Goal: Information Seeking & Learning: Learn about a topic

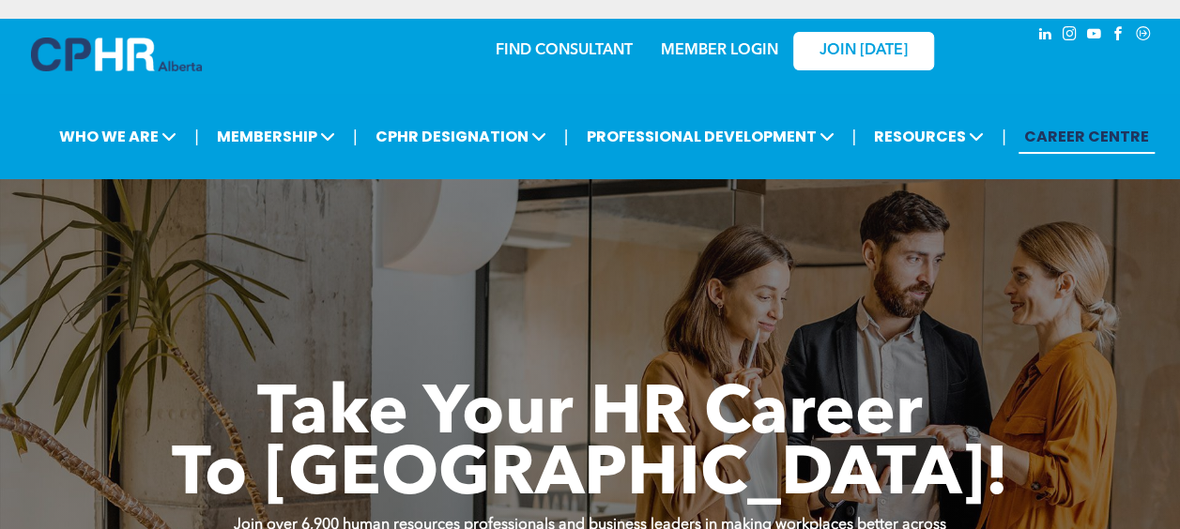
click at [734, 44] on link "MEMBER LOGIN" at bounding box center [719, 50] width 117 height 15
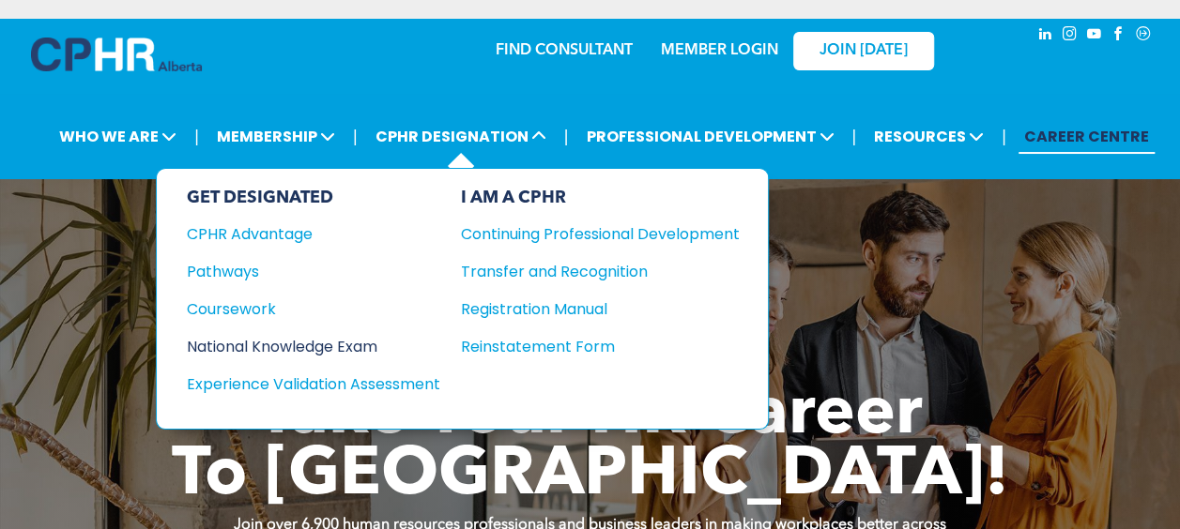
click at [323, 341] on div "National Knowledge Exam" at bounding box center [301, 346] width 228 height 23
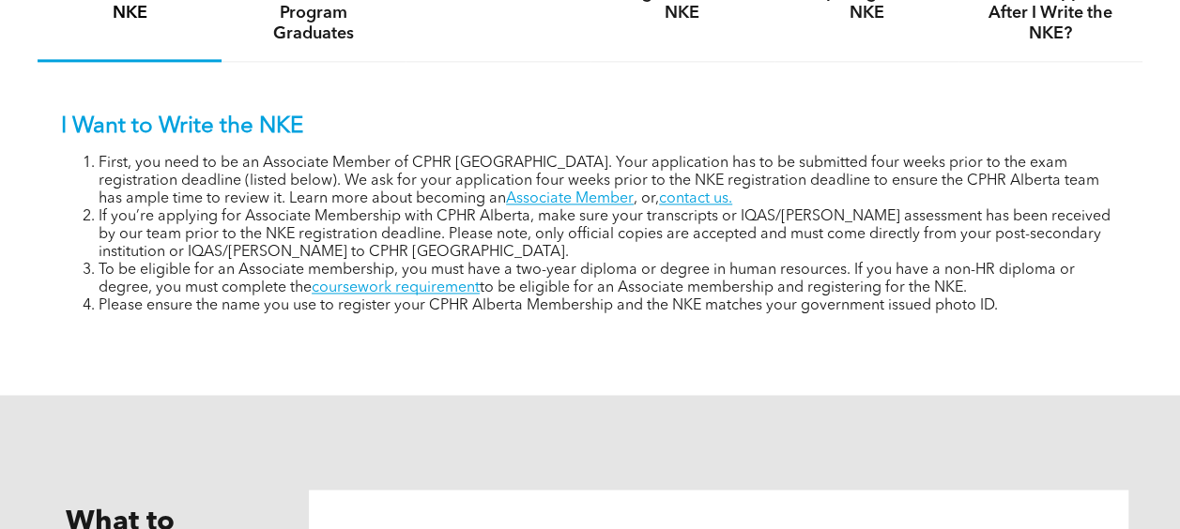
scroll to position [1256, 0]
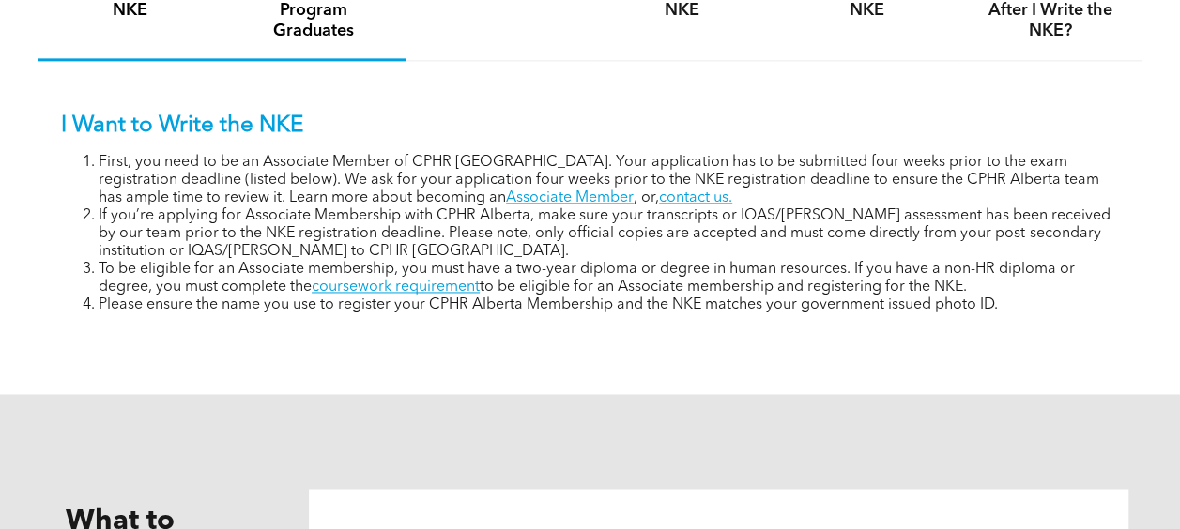
click at [298, 28] on h4 "Accredited Program Graduates" at bounding box center [313, 10] width 150 height 62
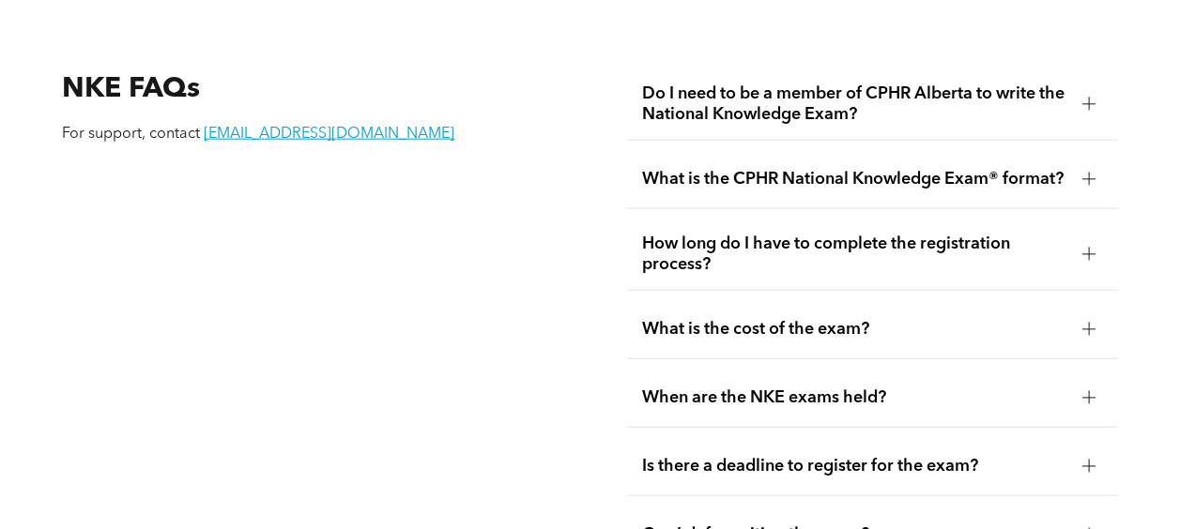
scroll to position [2141, 0]
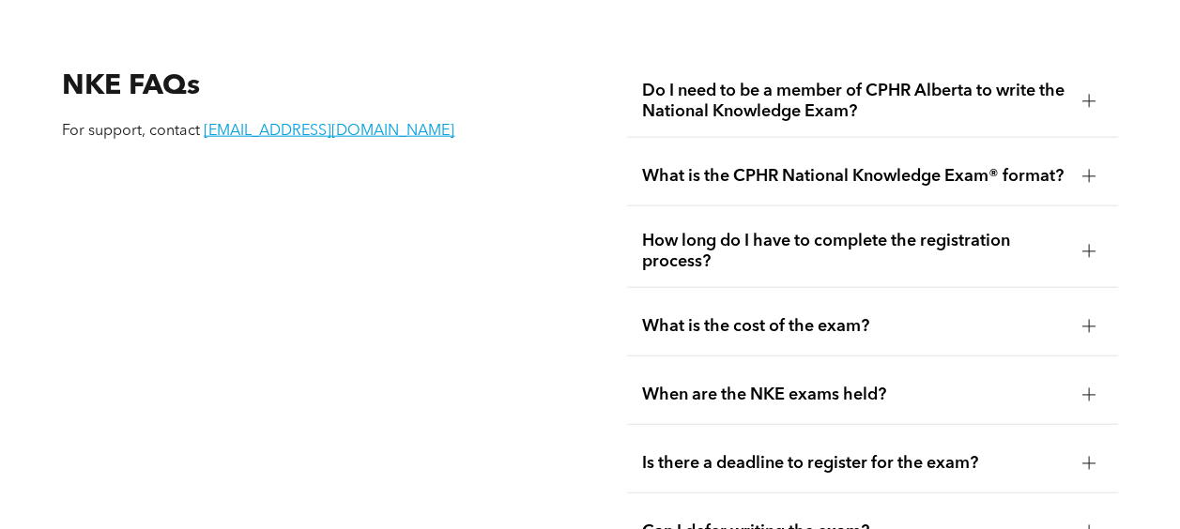
click at [884, 243] on div "How long do I have to complete the registration process?" at bounding box center [872, 252] width 491 height 72
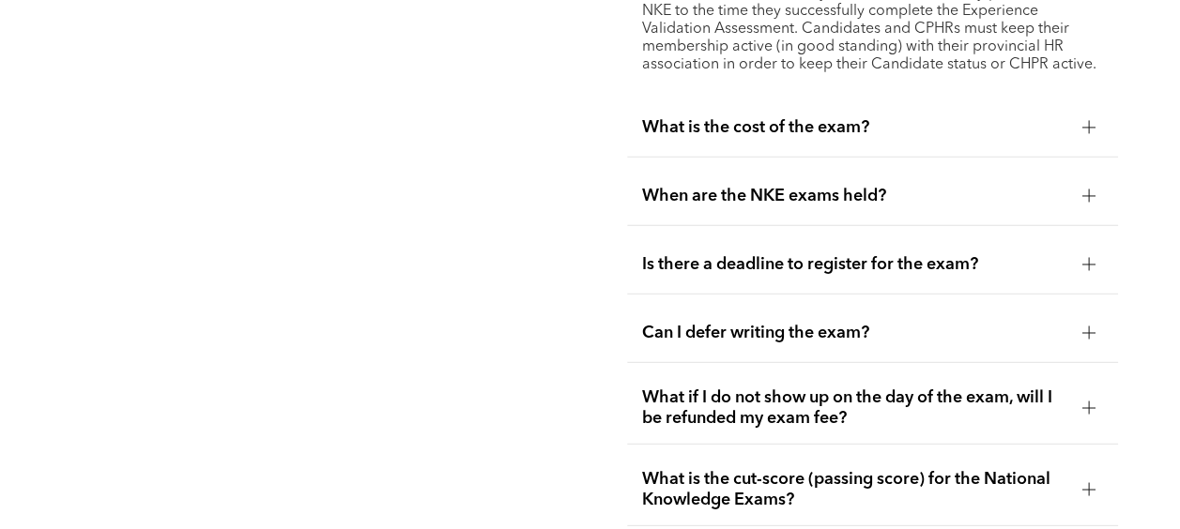
scroll to position [2460, 0]
click at [718, 269] on div "Is there a deadline to register for the exam?" at bounding box center [872, 264] width 491 height 59
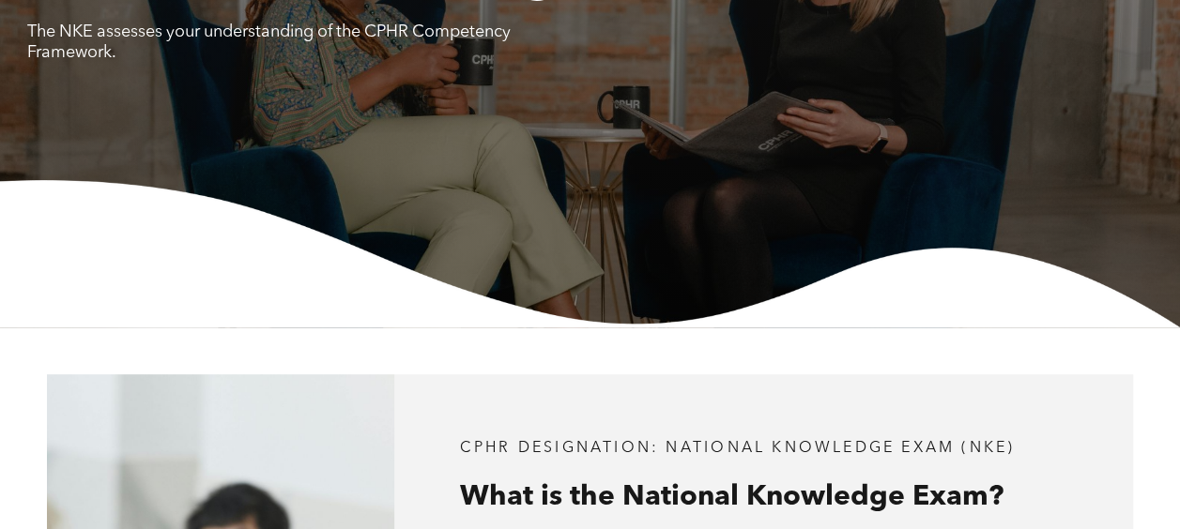
scroll to position [0, 0]
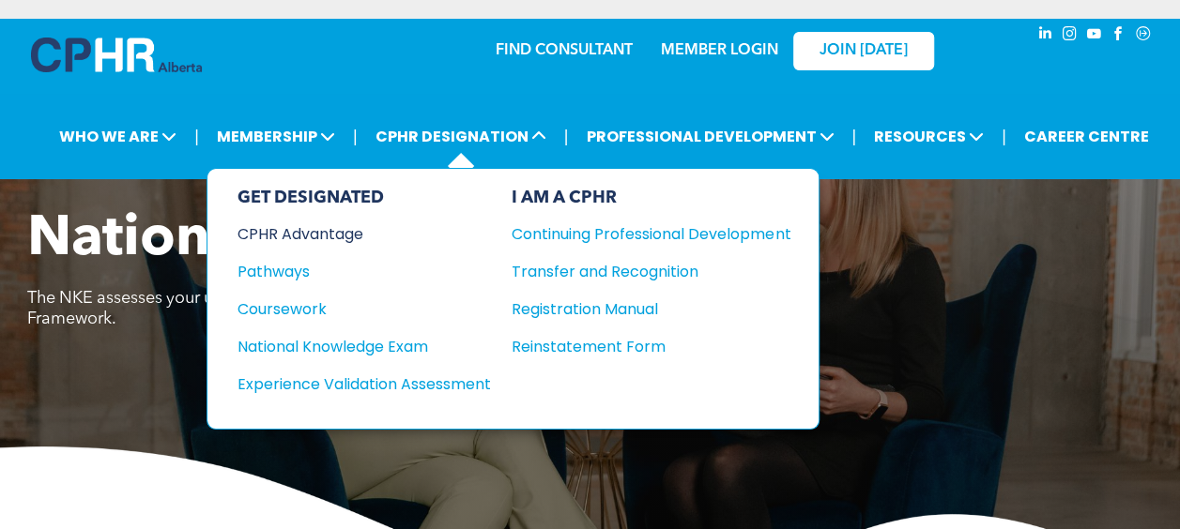
click at [335, 227] on div "CPHR Advantage" at bounding box center [351, 233] width 228 height 23
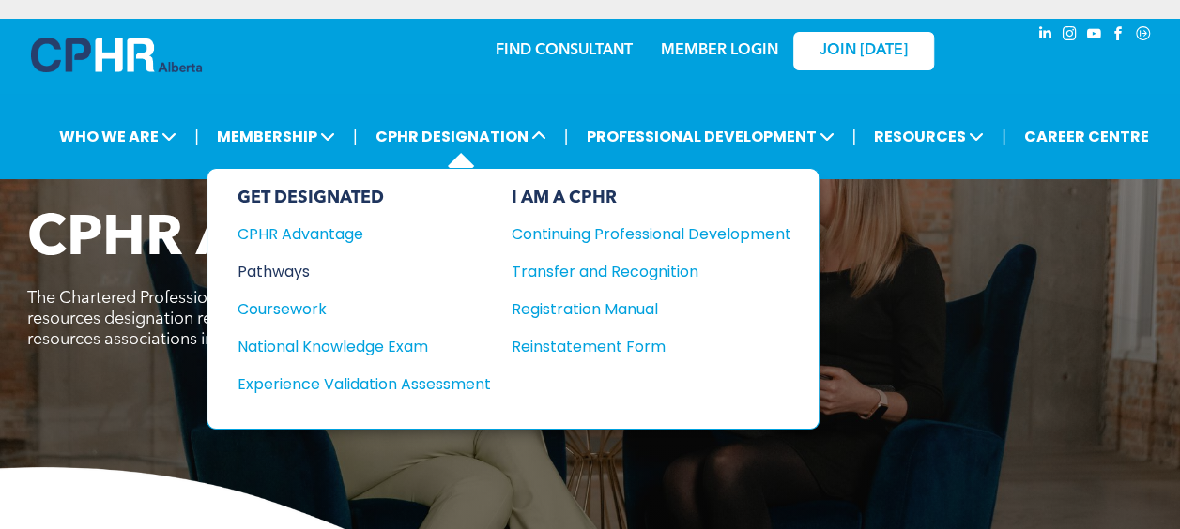
click at [298, 267] on div "Pathways" at bounding box center [351, 271] width 228 height 23
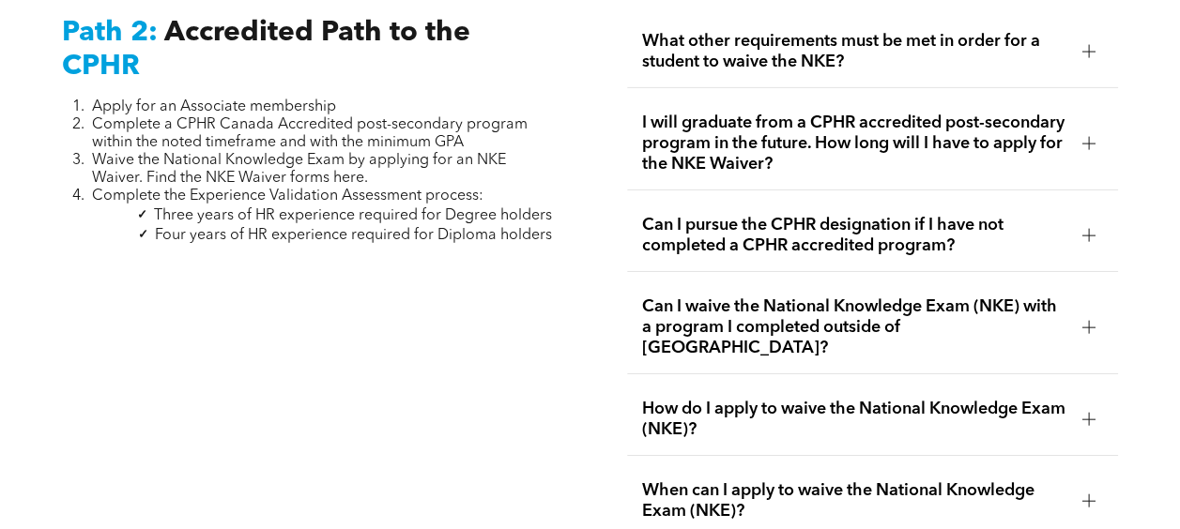
scroll to position [3023, 0]
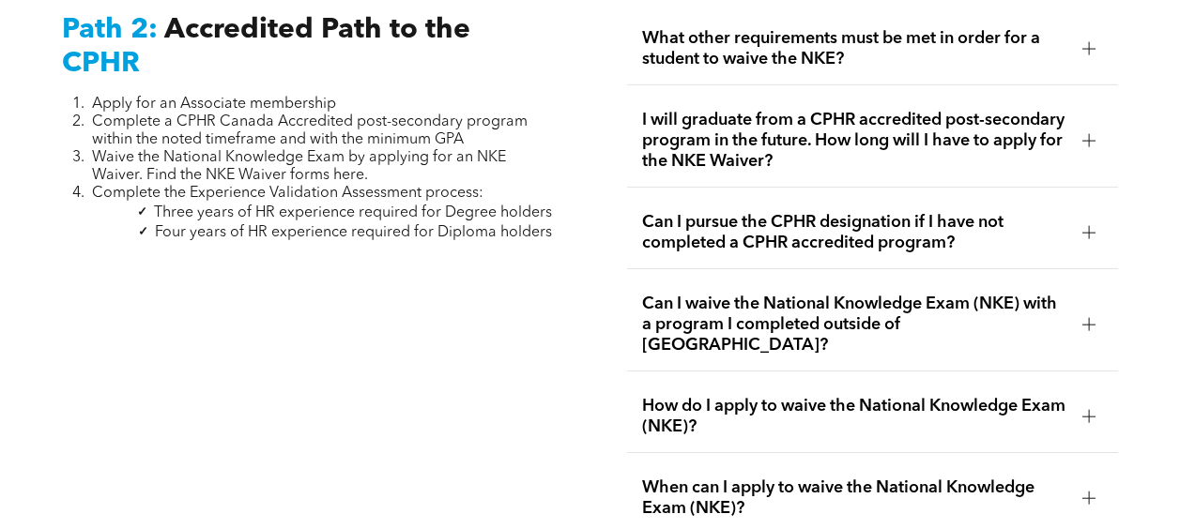
click at [783, 126] on span "I will graduate from a CPHR accredited post-secondary program in the future. Ho…" at bounding box center [854, 141] width 425 height 62
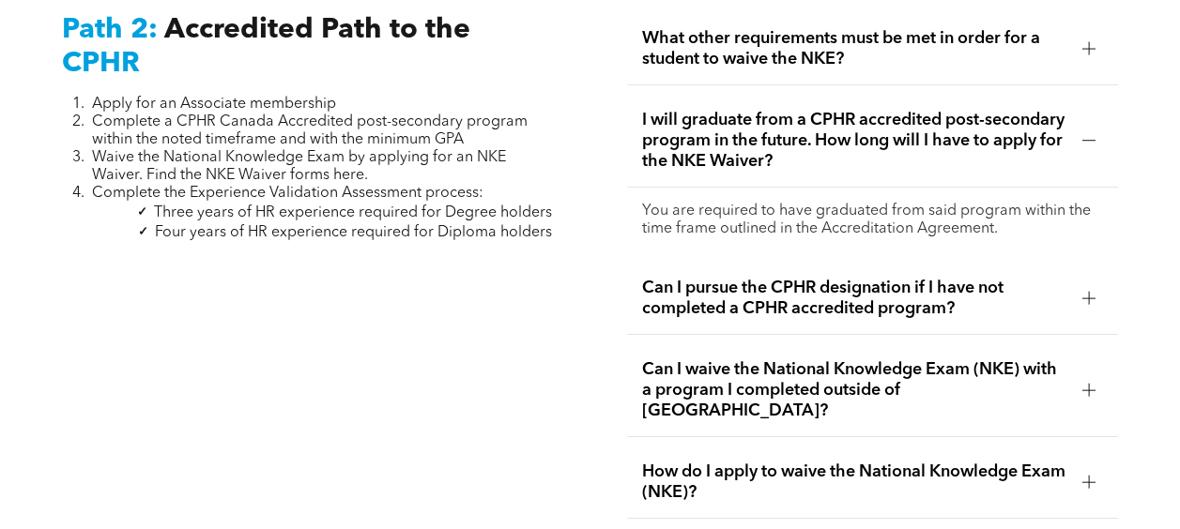
click at [783, 126] on span "I will graduate from a CPHR accredited post-secondary program in the future. Ho…" at bounding box center [854, 141] width 425 height 62
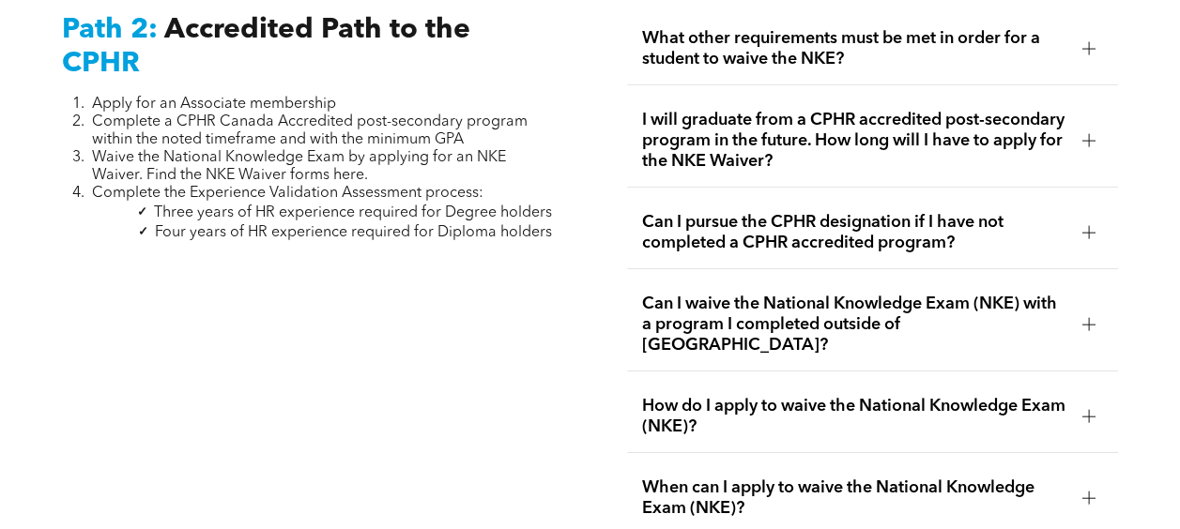
click at [780, 143] on span "I will graduate from a CPHR accredited post-secondary program in the future. Ho…" at bounding box center [854, 141] width 425 height 62
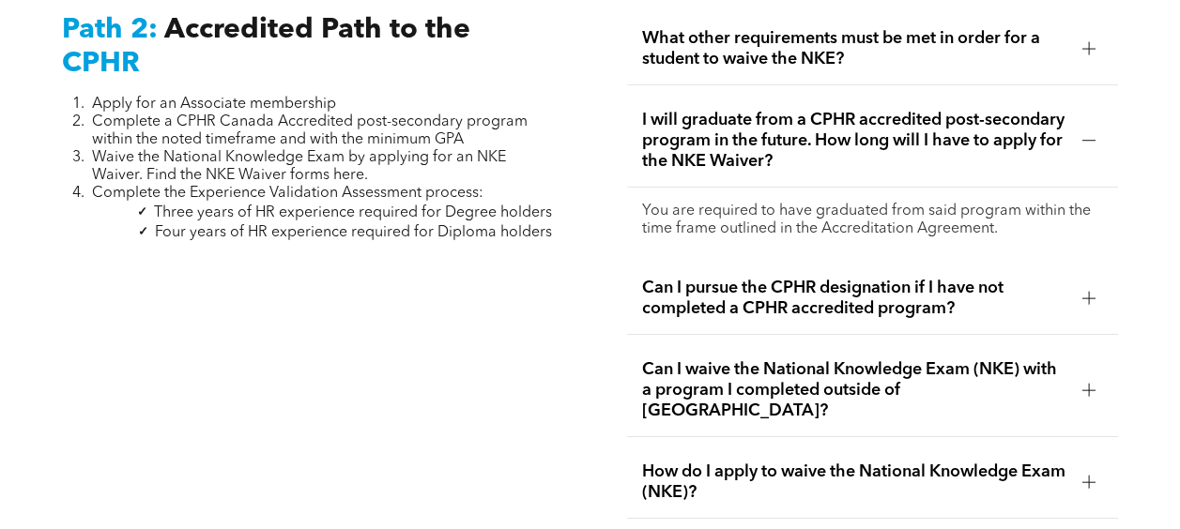
click at [780, 143] on span "I will graduate from a CPHR accredited post-secondary program in the future. Ho…" at bounding box center [854, 141] width 425 height 62
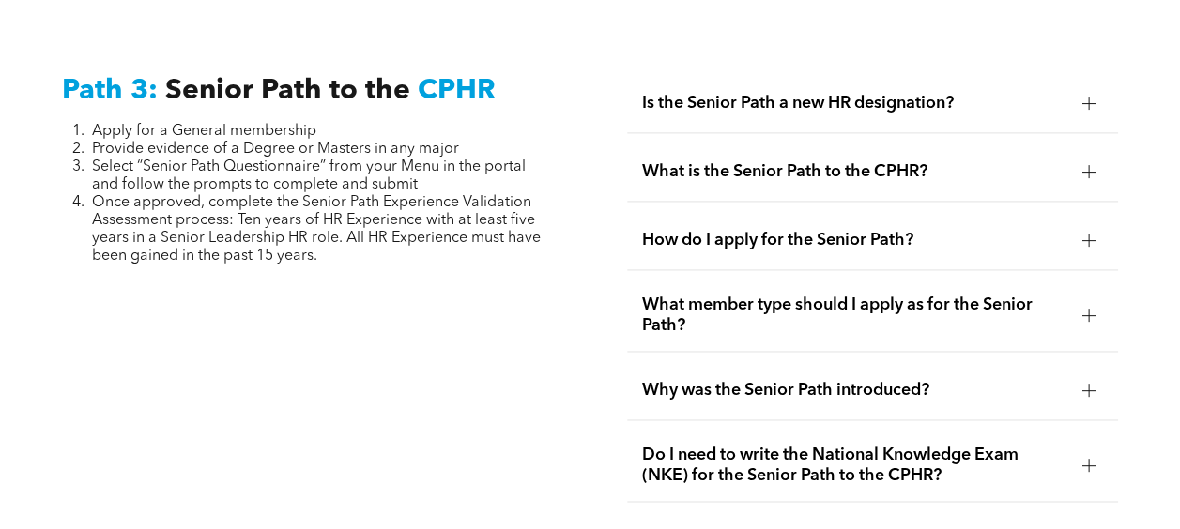
scroll to position [4806, 0]
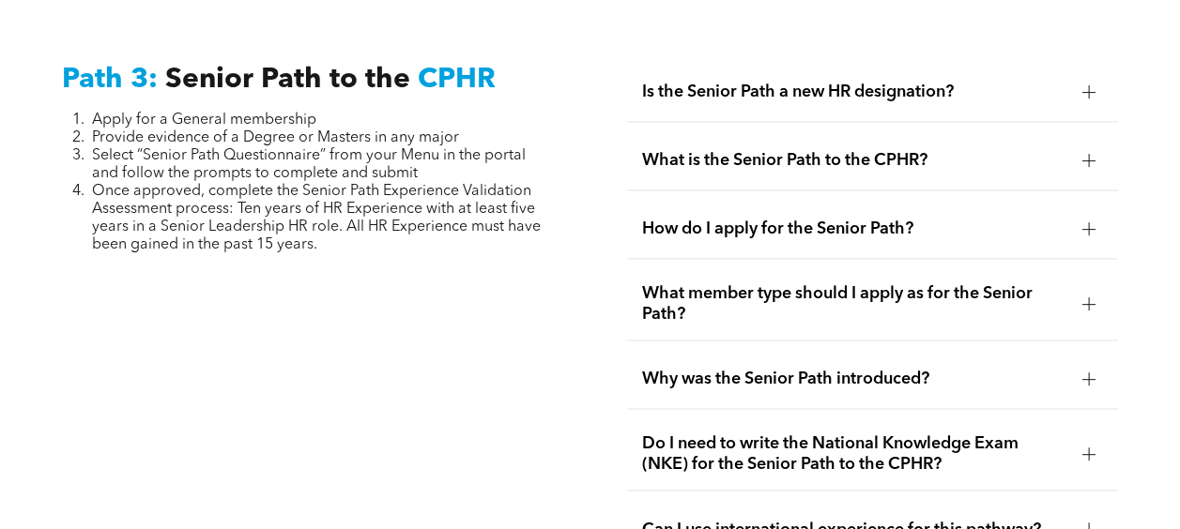
click at [785, 150] on span "What is the Senior Path to the CPHR?" at bounding box center [854, 160] width 425 height 21
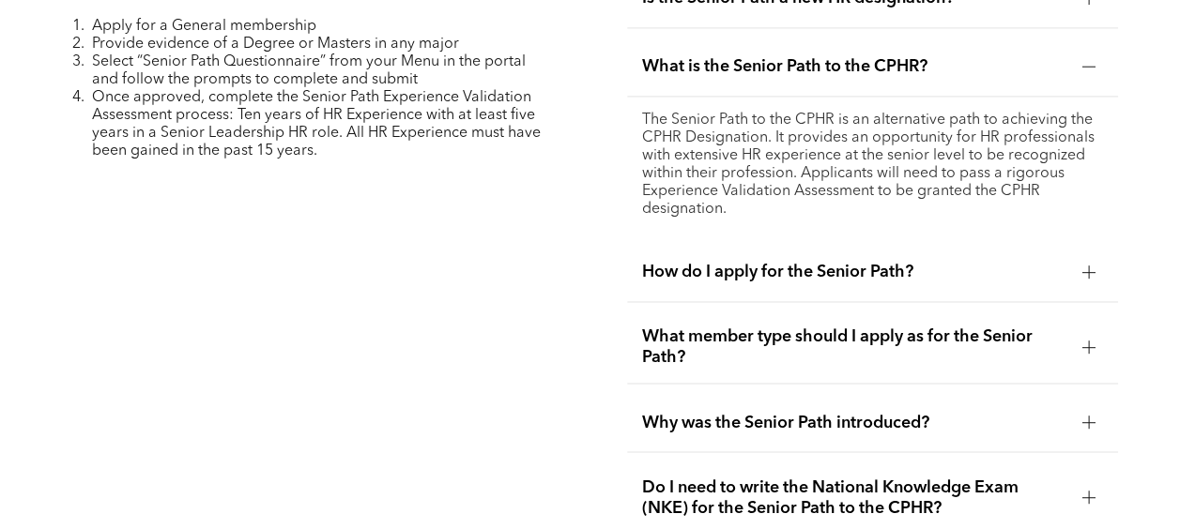
scroll to position [4945, 0]
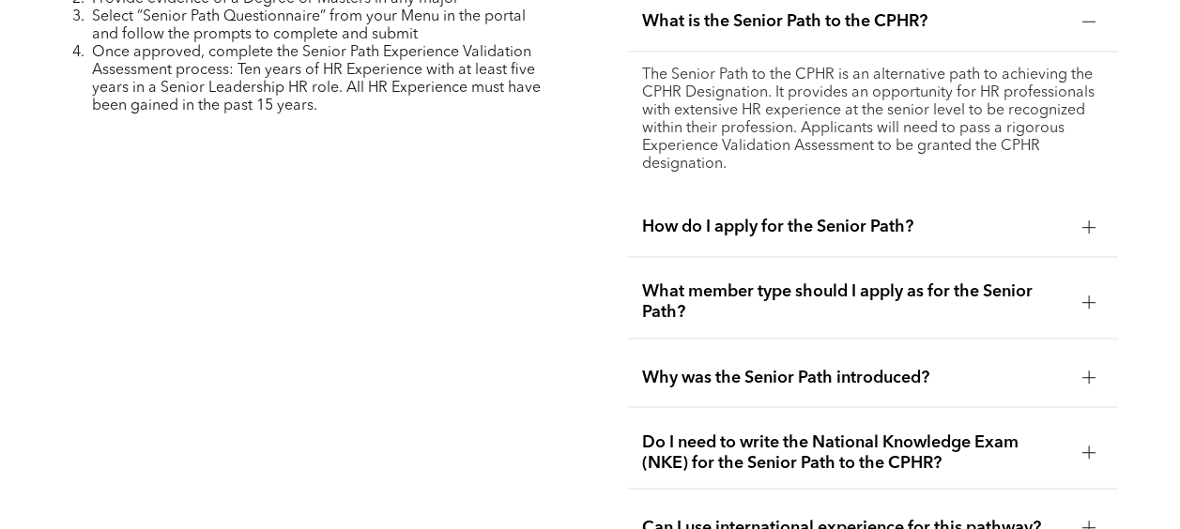
click at [844, 217] on span "How do I apply for the Senior Path?" at bounding box center [854, 227] width 425 height 21
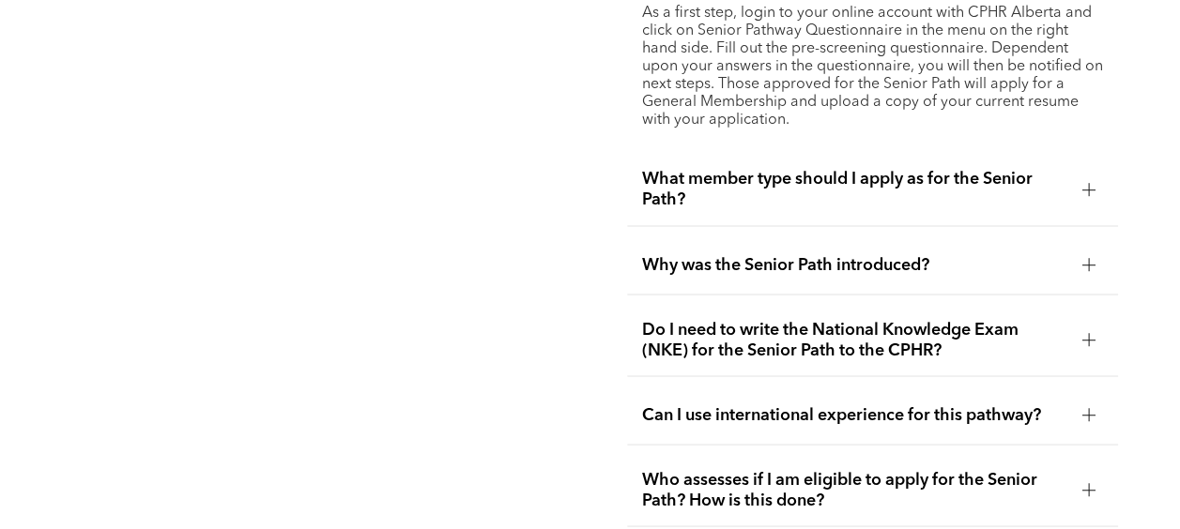
scroll to position [5083, 0]
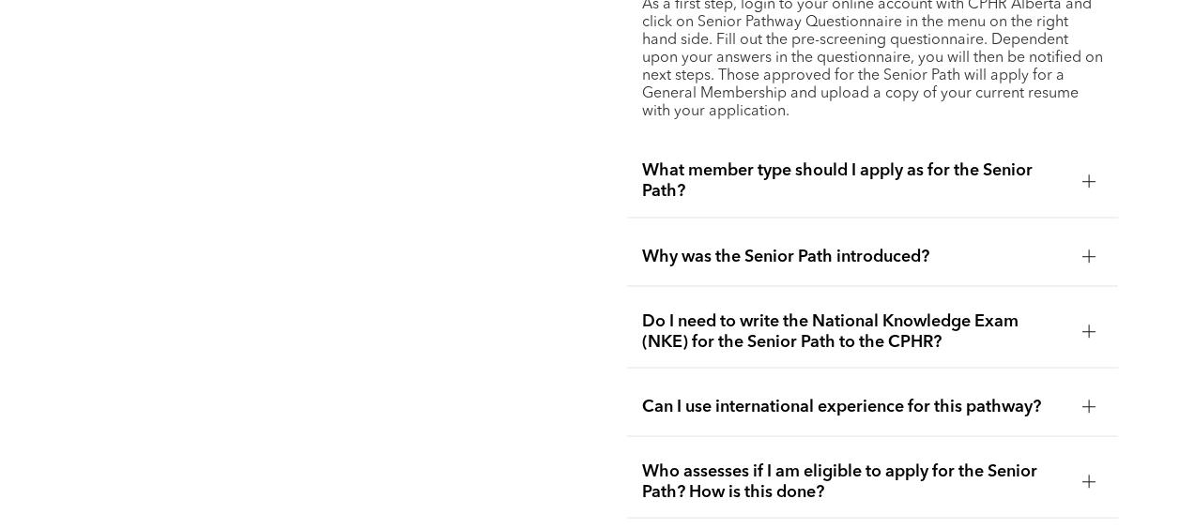
click at [895, 160] on span "What member type should I apply as for the Senior Path?" at bounding box center [854, 180] width 425 height 41
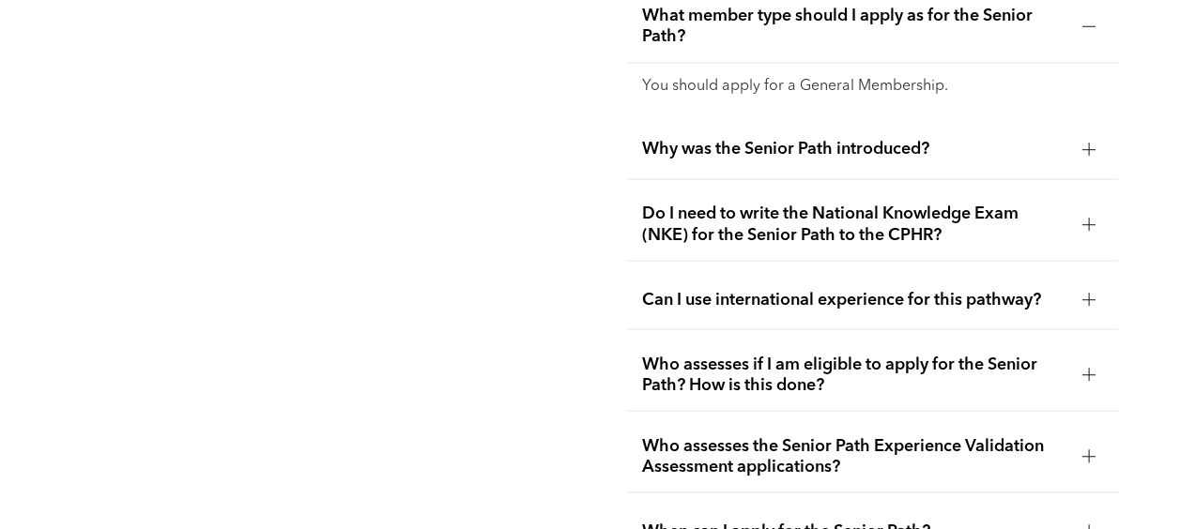
click at [831, 289] on span "Can I use international experience for this pathway?" at bounding box center [854, 299] width 425 height 21
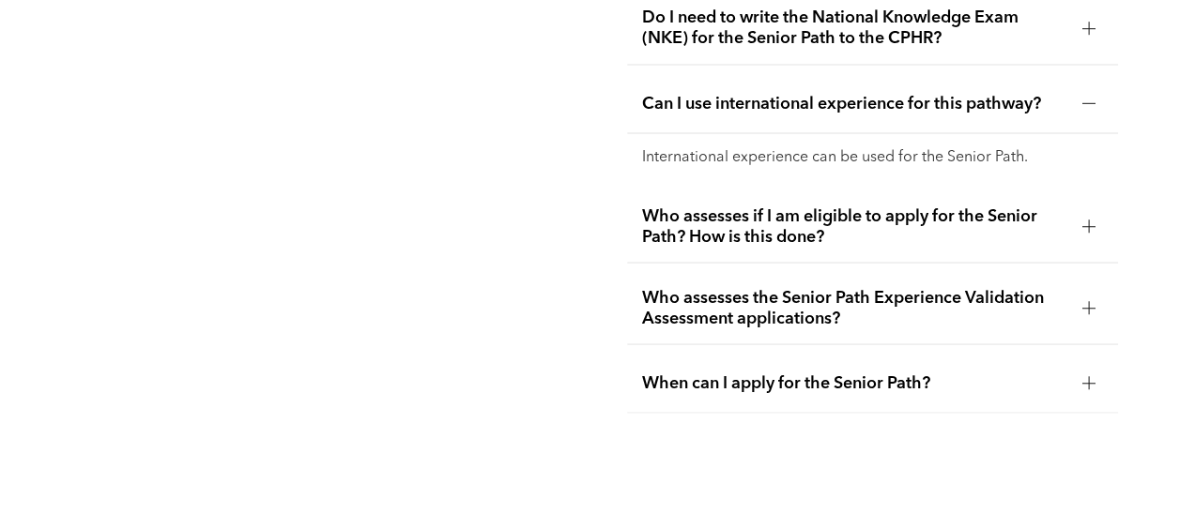
scroll to position [5243, 0]
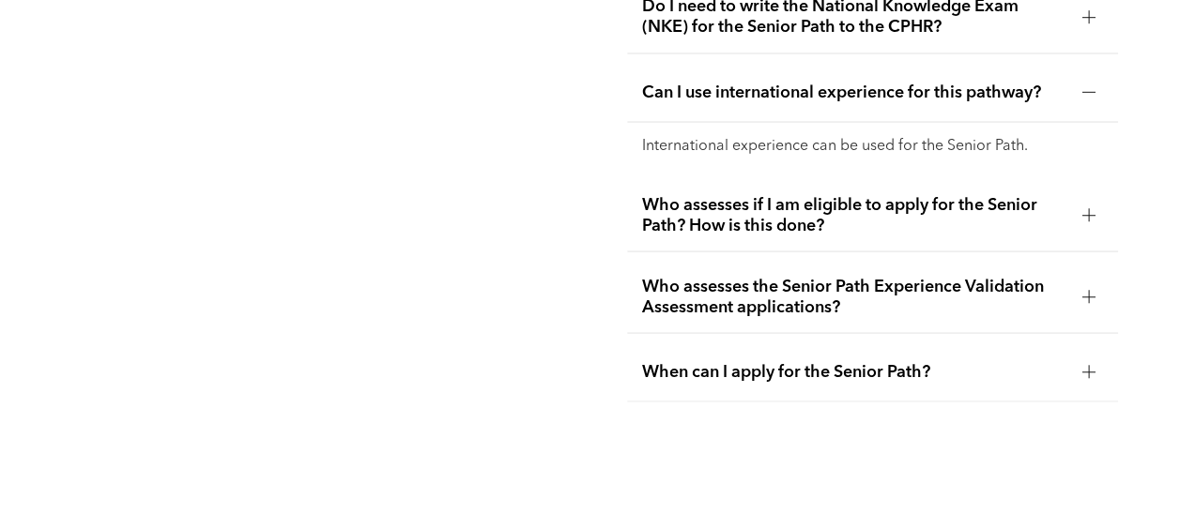
click at [800, 194] on span "Who assesses if I am eligible to apply for the Senior Path? How is this done?" at bounding box center [854, 214] width 425 height 41
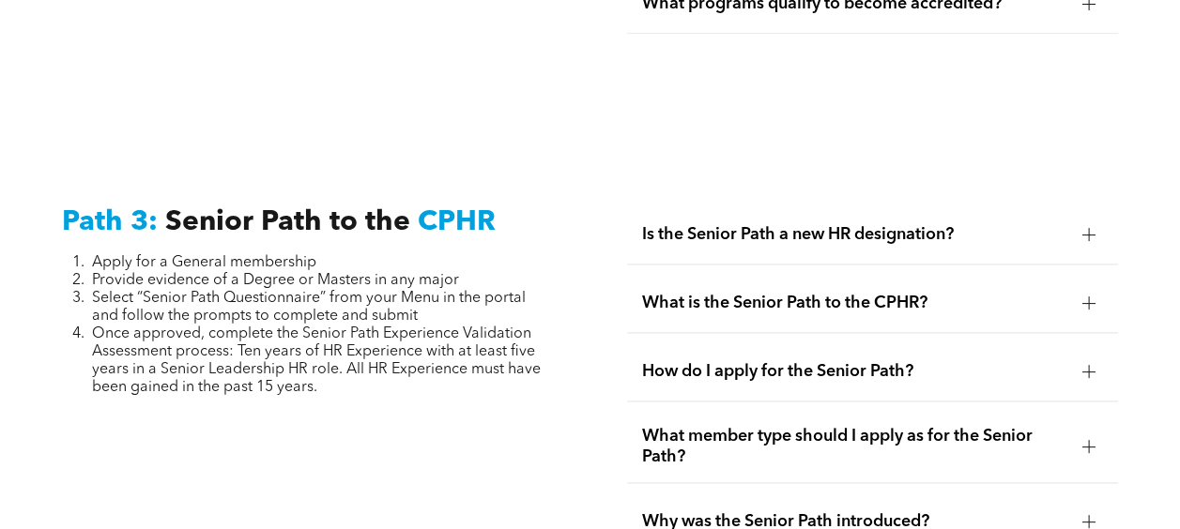
scroll to position [4667, 0]
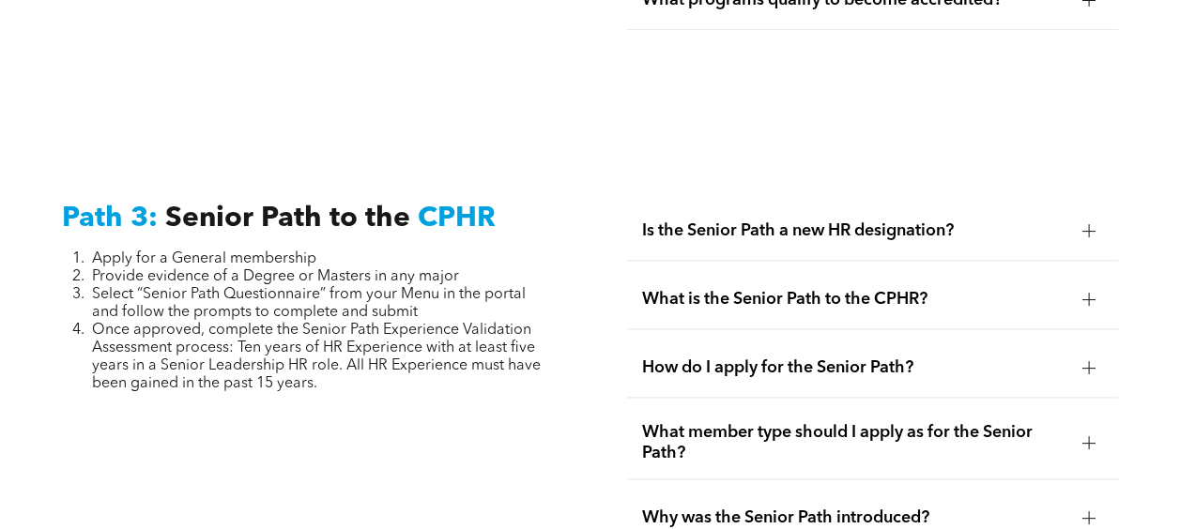
click at [821, 221] on span "Is the Senior Path a new HR designation?" at bounding box center [854, 231] width 425 height 21
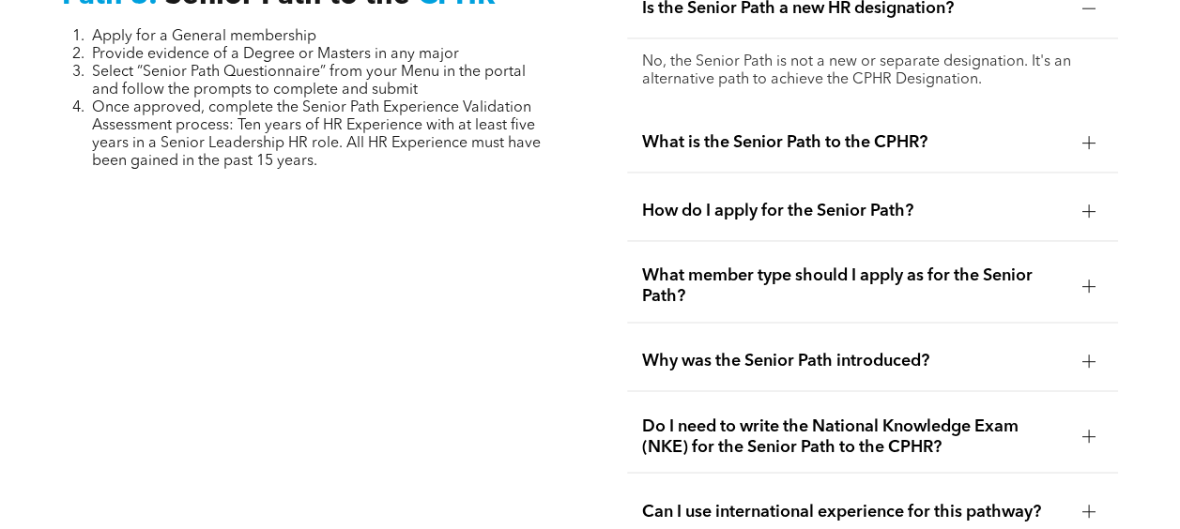
scroll to position [4890, 0]
click at [822, 331] on div "Why was the Senior Path introduced?" at bounding box center [872, 360] width 491 height 59
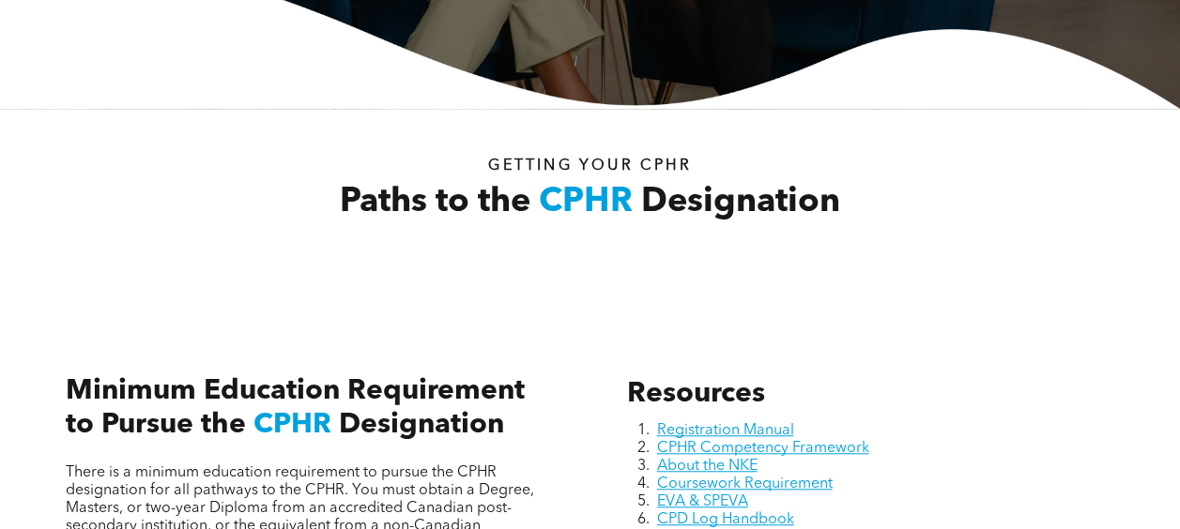
scroll to position [0, 0]
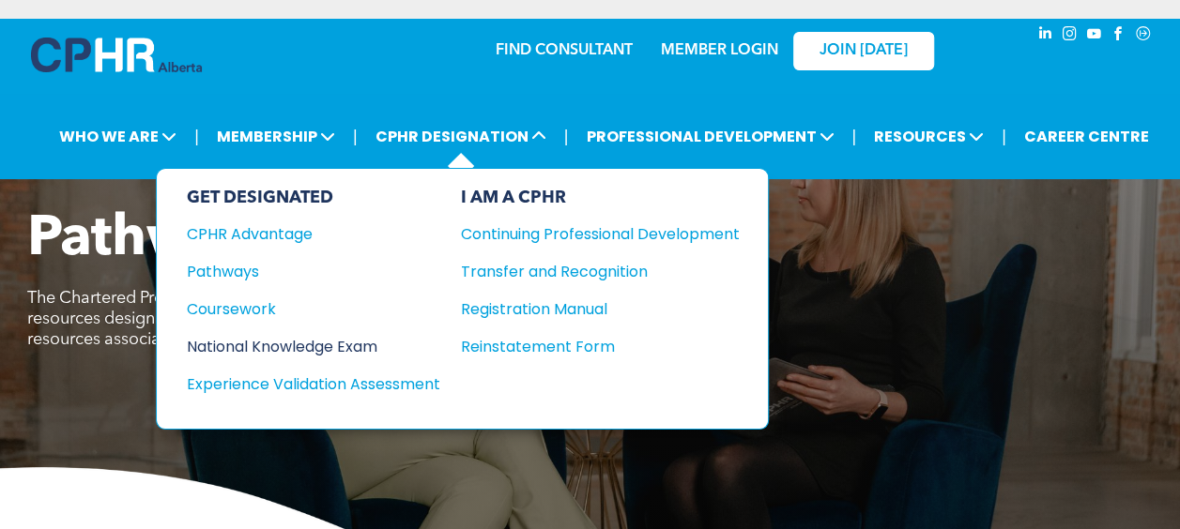
click at [295, 340] on div "National Knowledge Exam" at bounding box center [301, 346] width 228 height 23
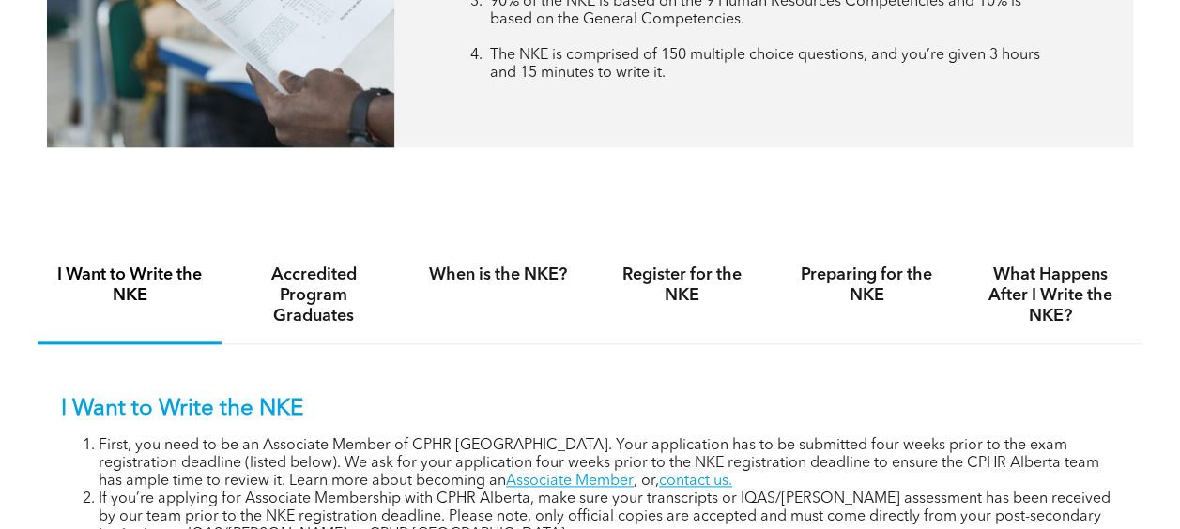
scroll to position [1059, 0]
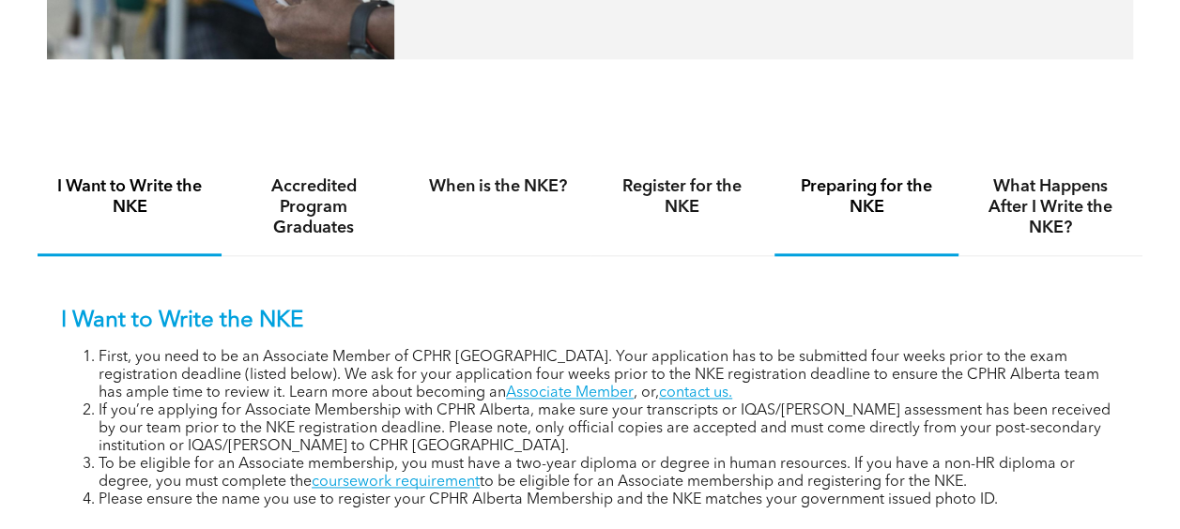
click at [877, 200] on h4 "Preparing for the NKE" at bounding box center [866, 196] width 150 height 41
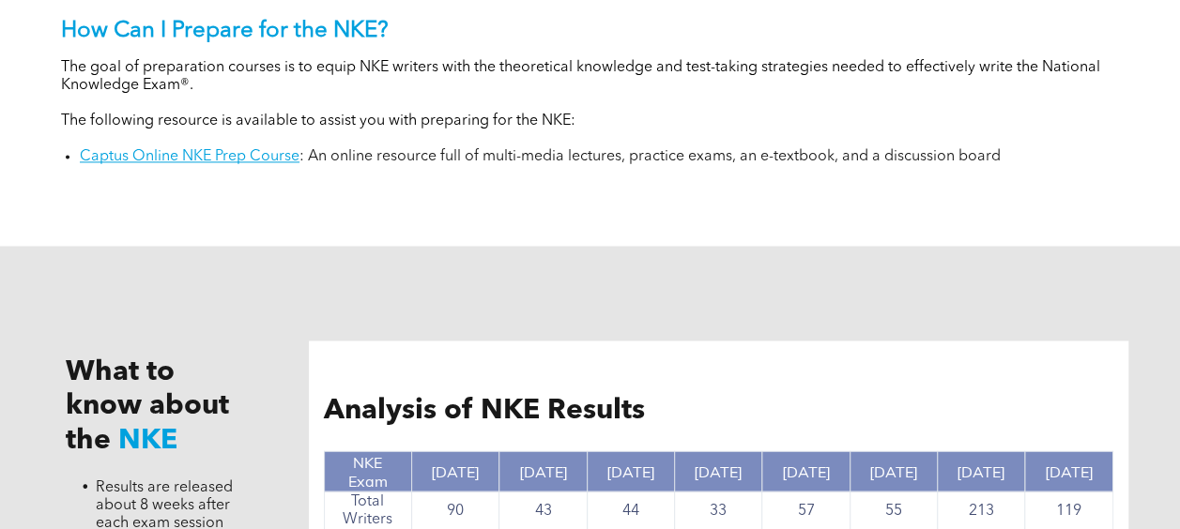
scroll to position [1341, 0]
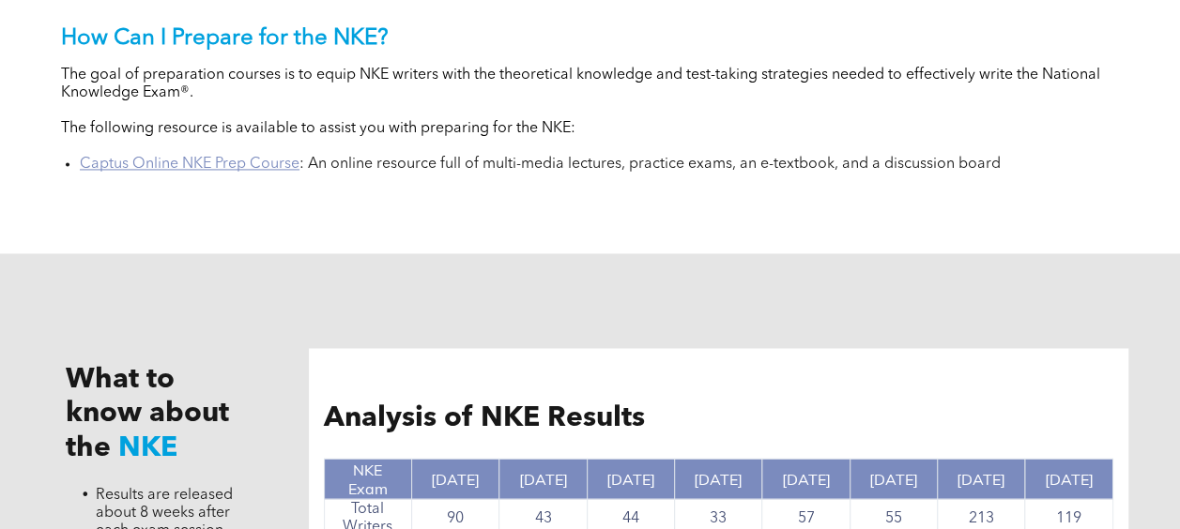
click at [218, 168] on link "Captus Online NKE Prep Course" at bounding box center [190, 164] width 220 height 15
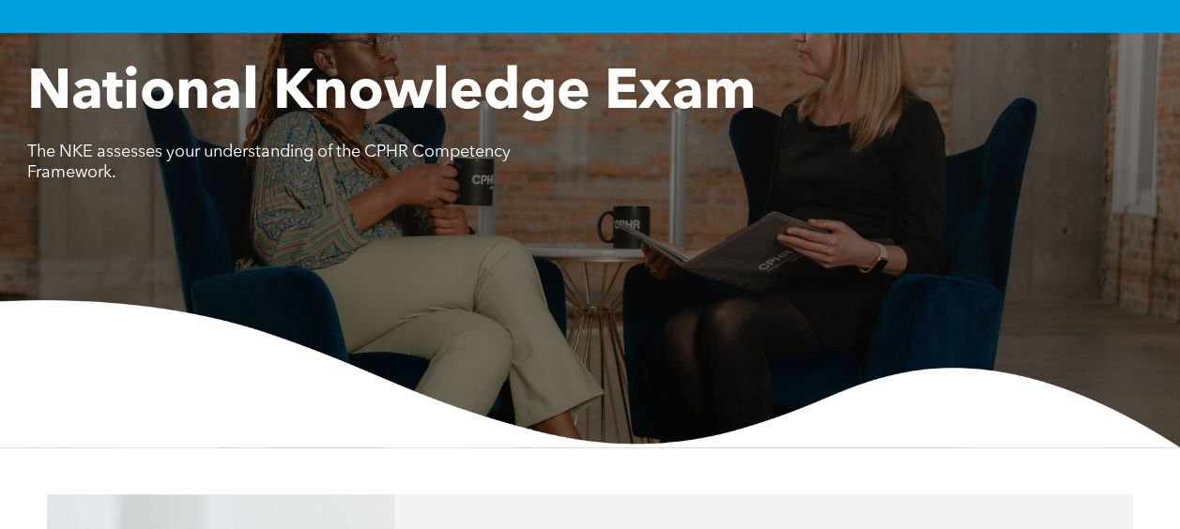
scroll to position [0, 0]
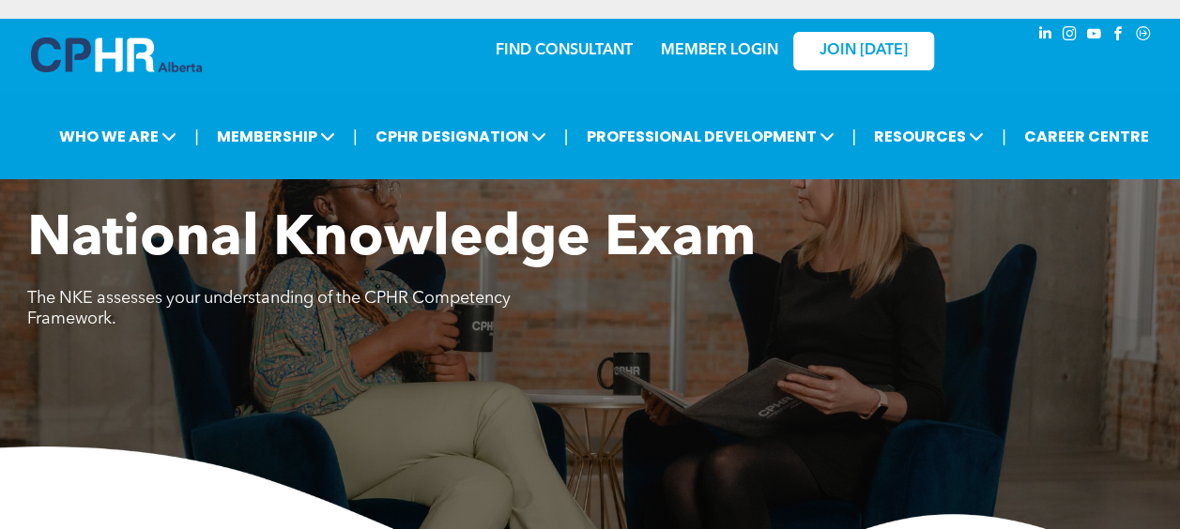
click at [713, 49] on link "MEMBER LOGIN" at bounding box center [719, 50] width 117 height 15
